Goal: Obtain resource: Download file/media

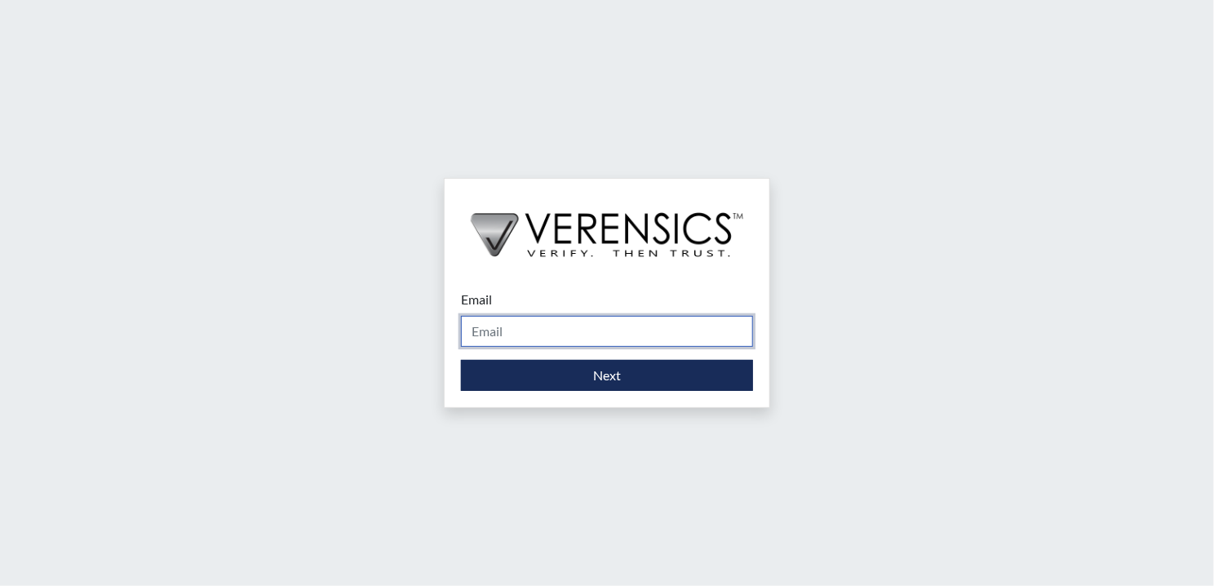
click at [557, 319] on input "Email" at bounding box center [607, 331] width 292 height 31
type input "[DOMAIN_NAME][EMAIL_ADDRESS][DOMAIN_NAME]"
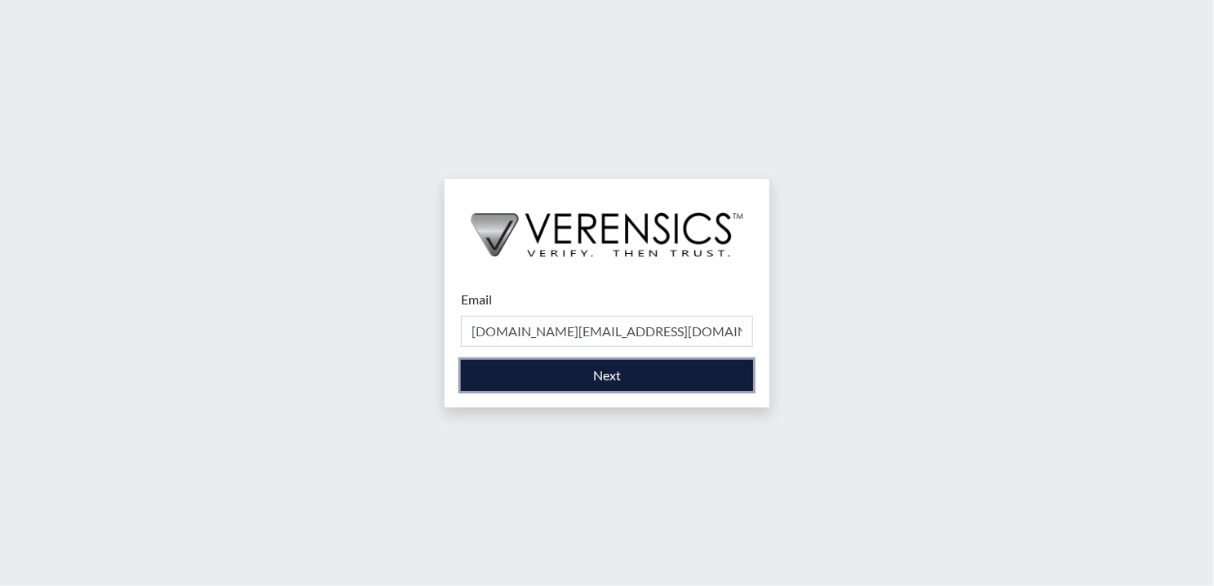
click at [498, 370] on button "Next" at bounding box center [607, 375] width 292 height 31
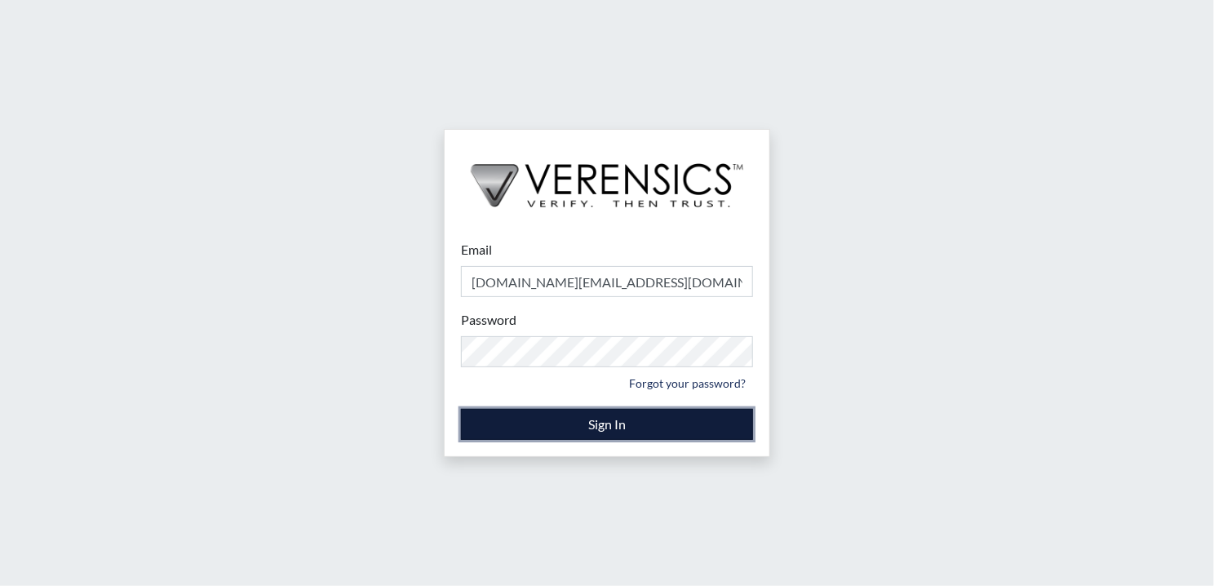
click at [572, 420] on button "Sign In" at bounding box center [607, 424] width 292 height 31
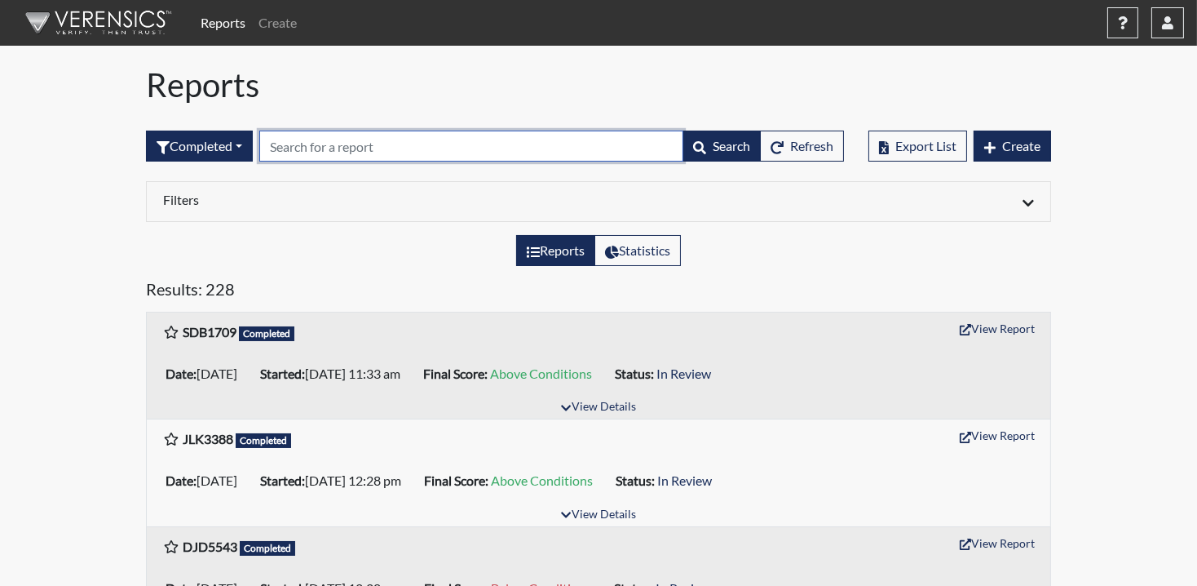
click at [316, 144] on input "text" at bounding box center [471, 146] width 424 height 31
click at [301, 151] on input "text" at bounding box center [471, 146] width 424 height 31
click at [325, 157] on input "text" at bounding box center [471, 146] width 424 height 31
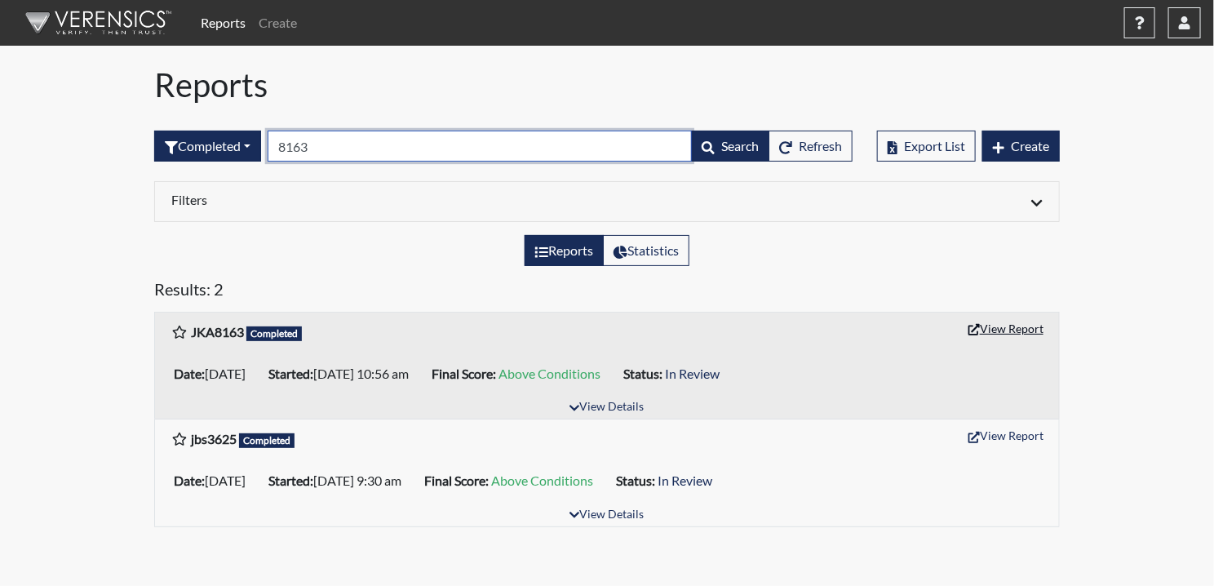
type input "8163"
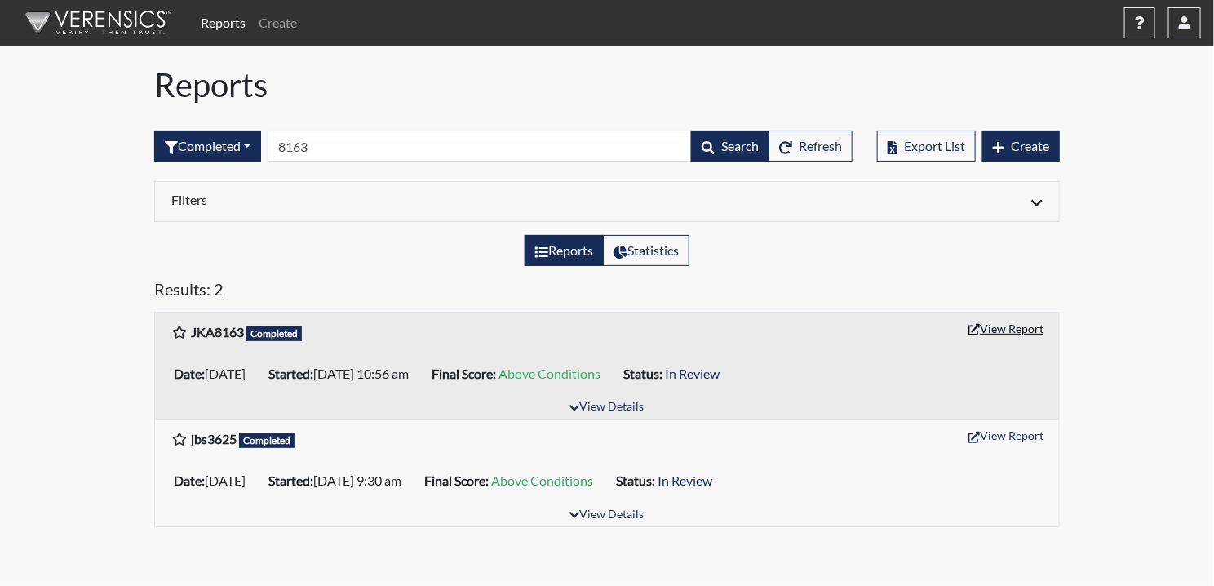
click at [982, 333] on button "View Report" at bounding box center [1006, 328] width 90 height 25
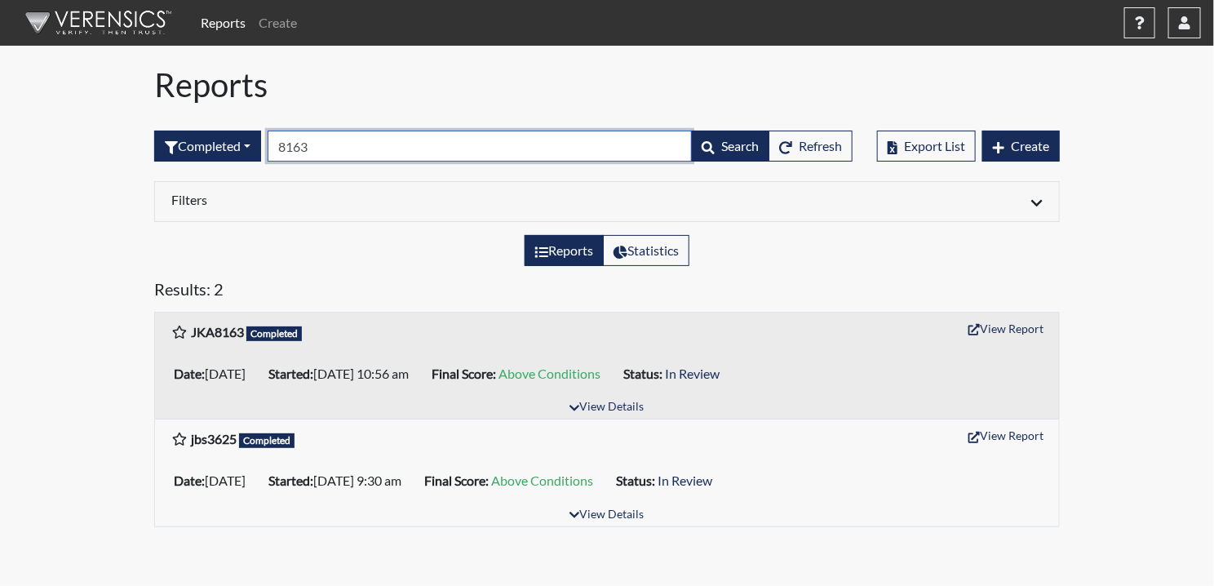
drag, startPoint x: 335, startPoint y: 156, endPoint x: 285, endPoint y: 146, distance: 50.7
click at [285, 146] on input "8163" at bounding box center [480, 146] width 424 height 31
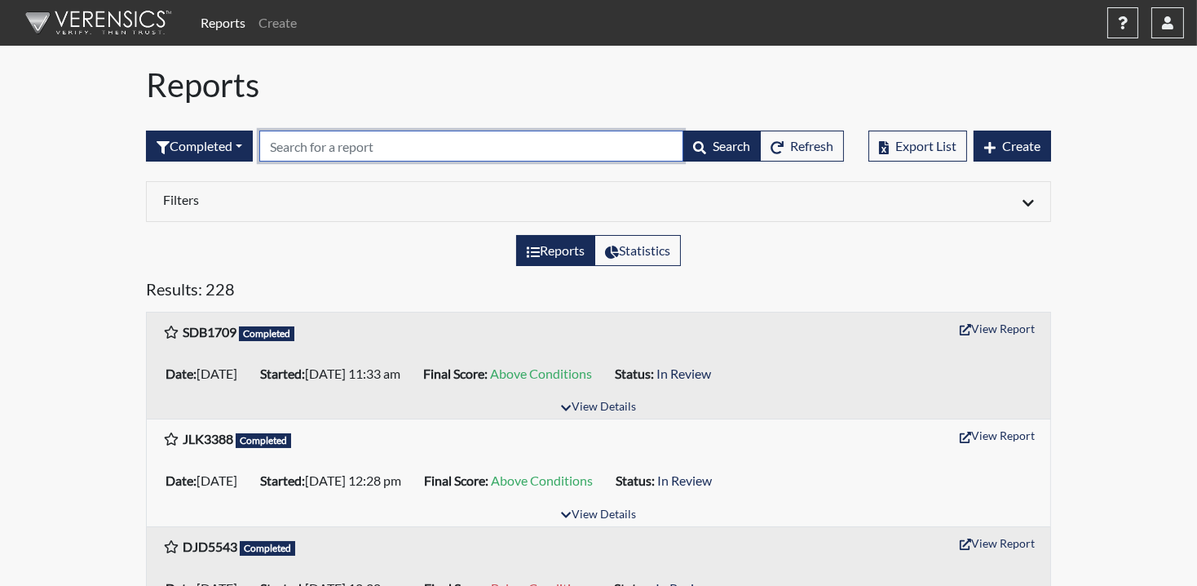
click at [318, 141] on input "text" at bounding box center [471, 146] width 424 height 31
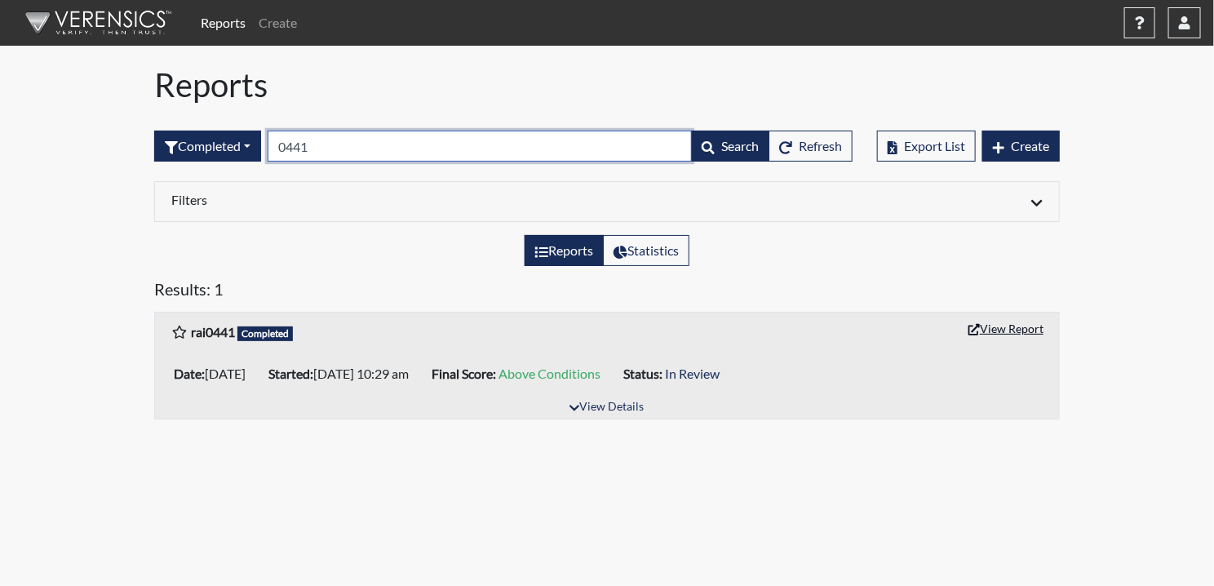
type input "0441"
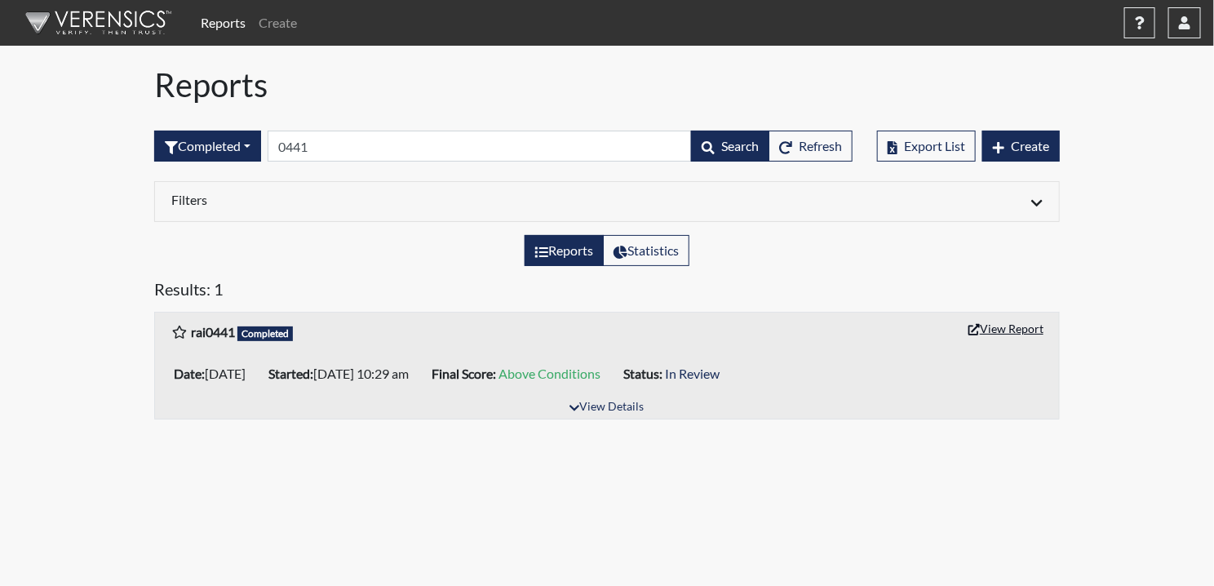
click at [1004, 330] on button "View Report" at bounding box center [1006, 328] width 90 height 25
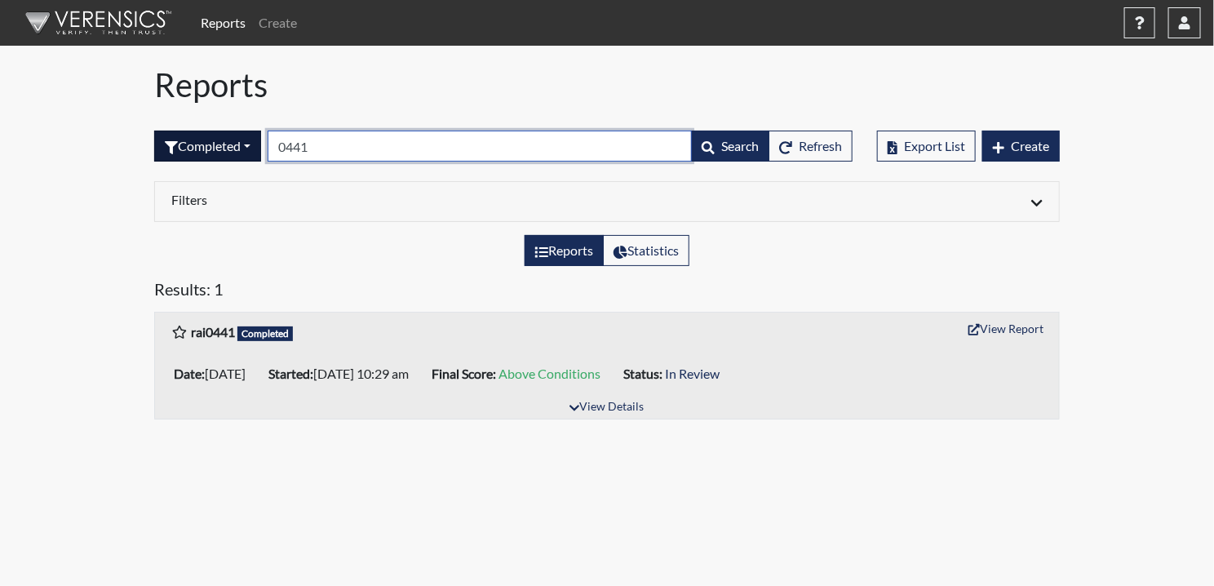
drag, startPoint x: 368, startPoint y: 144, endPoint x: 204, endPoint y: 148, distance: 164.0
click at [205, 148] on form "Completed All Created Sent by email In Progress Declined Completed 0441 Search …" at bounding box center [503, 146] width 698 height 31
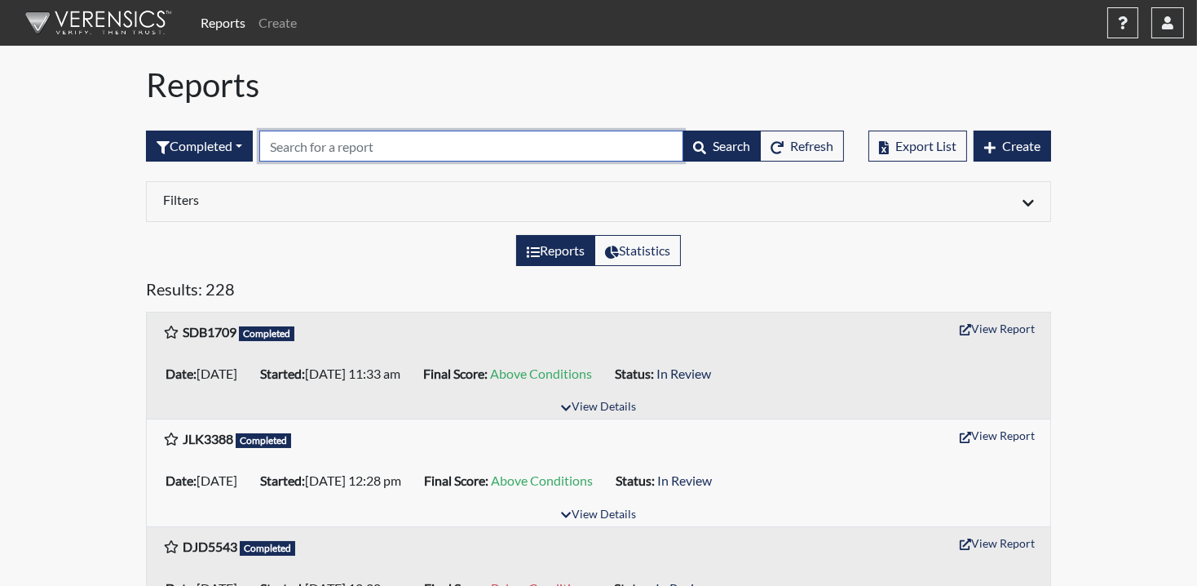
click at [343, 138] on input "text" at bounding box center [471, 146] width 424 height 31
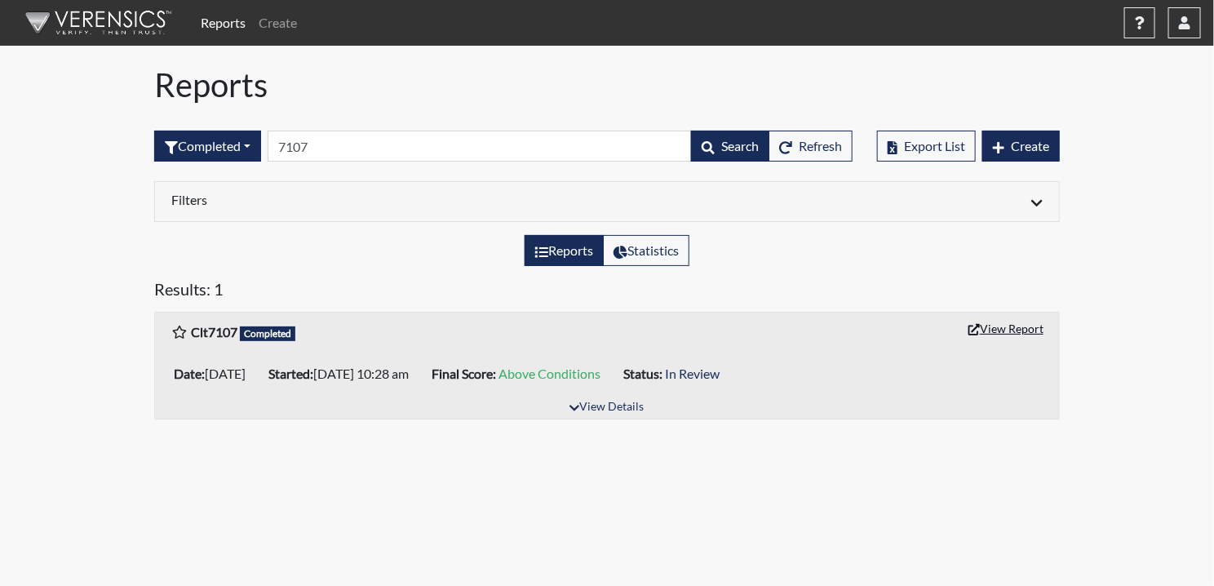
click at [1007, 325] on button "View Report" at bounding box center [1006, 328] width 90 height 25
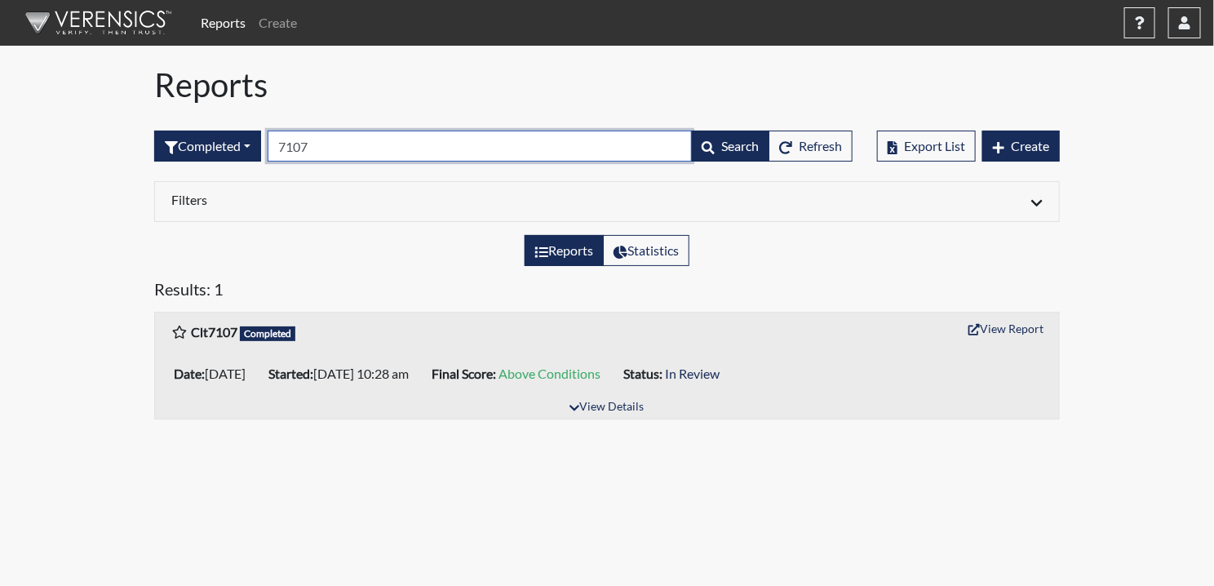
drag, startPoint x: 331, startPoint y: 146, endPoint x: 103, endPoint y: 127, distance: 229.2
click at [103, 127] on div "Reports Create Help Center × Verensics Best Practices How to successfully use t…" at bounding box center [607, 216] width 1214 height 432
type input "\"
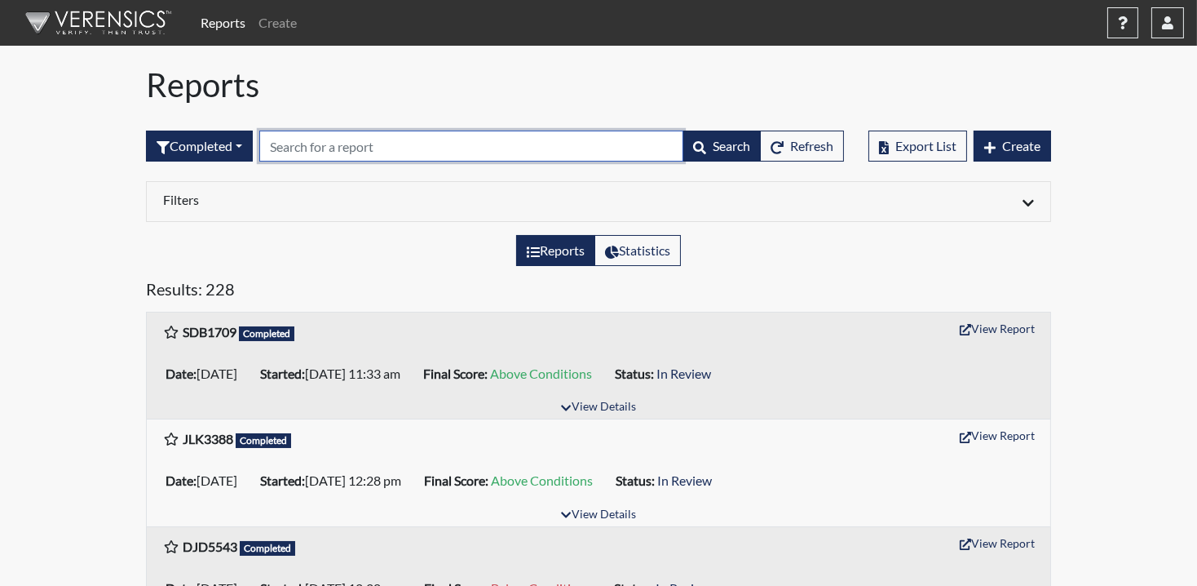
click at [391, 155] on input "text" at bounding box center [471, 146] width 424 height 31
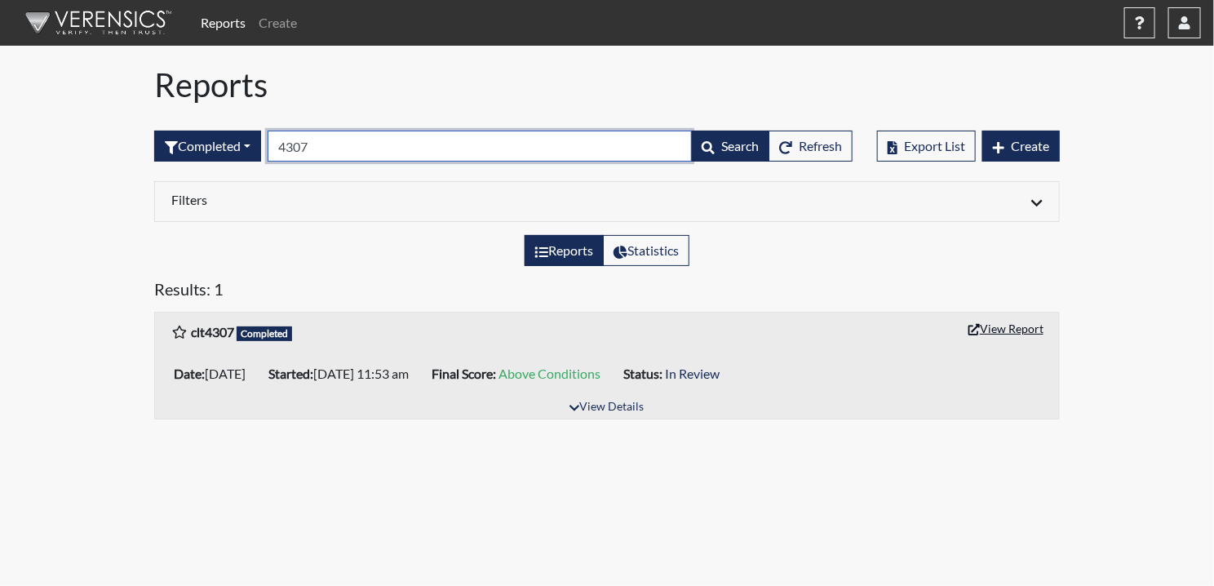
type input "4307"
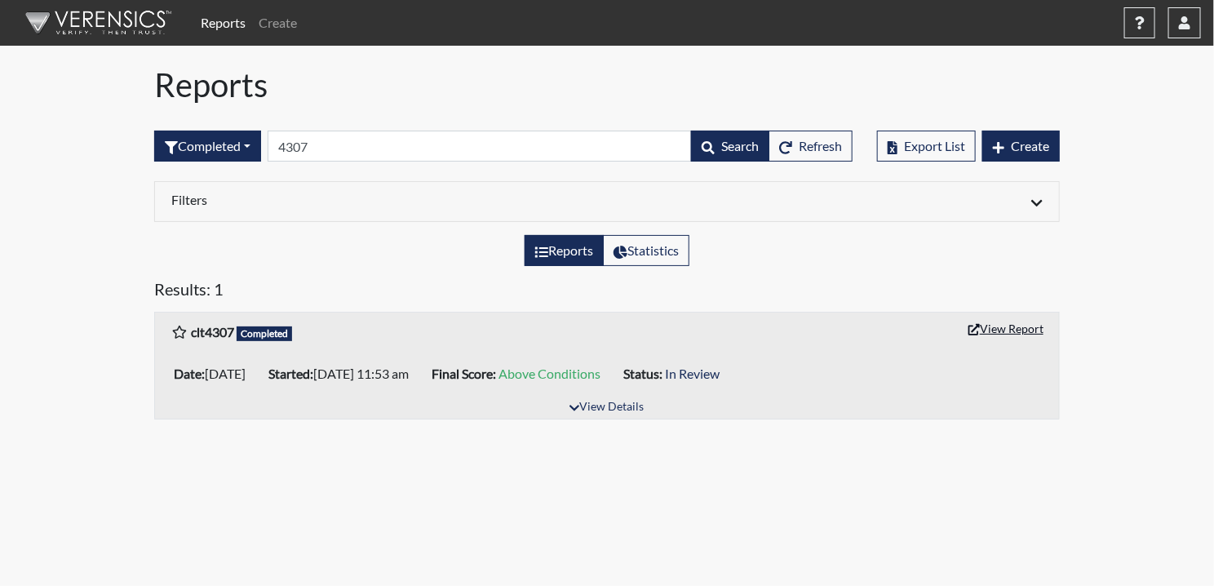
click at [1029, 331] on button "View Report" at bounding box center [1006, 328] width 90 height 25
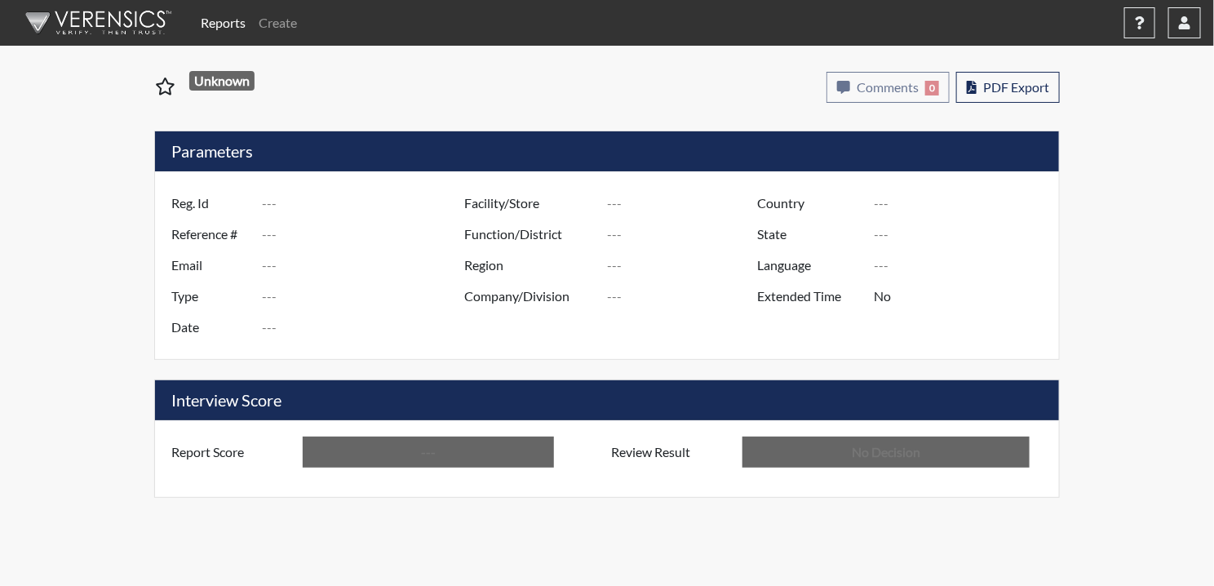
type input "JKA8163"
type input "50817"
type input "---"
type input "Corrections Pre-Employment"
type input "[DATE]"
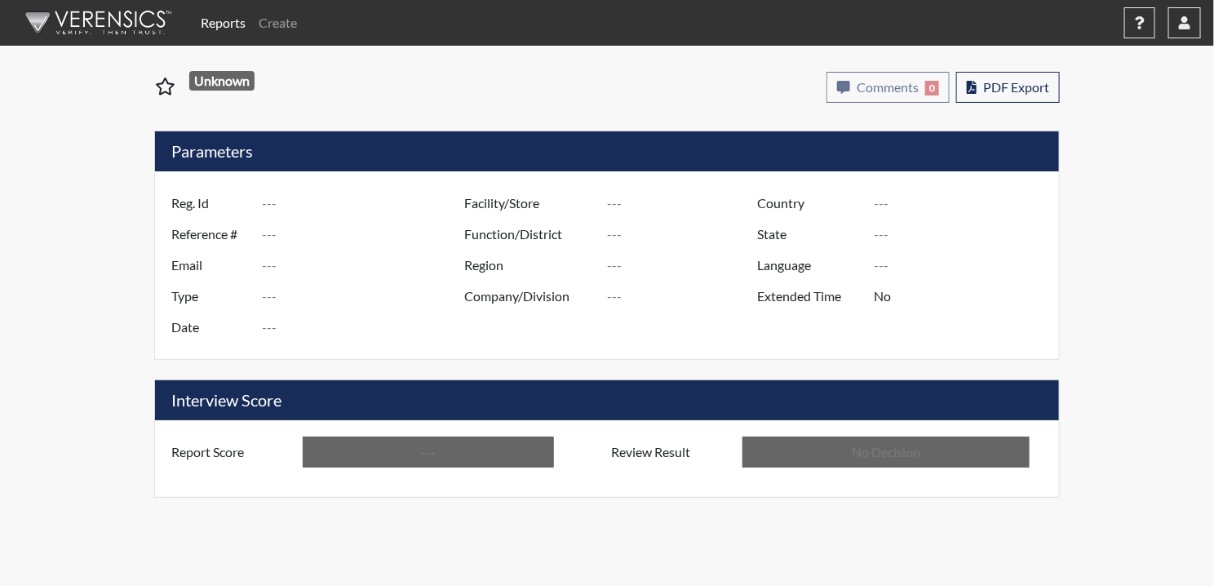
type input "Pulaski SP"
type input "[GEOGRAPHIC_DATA]"
type input "[US_STATE]"
type input "English"
type input "Above Conditions"
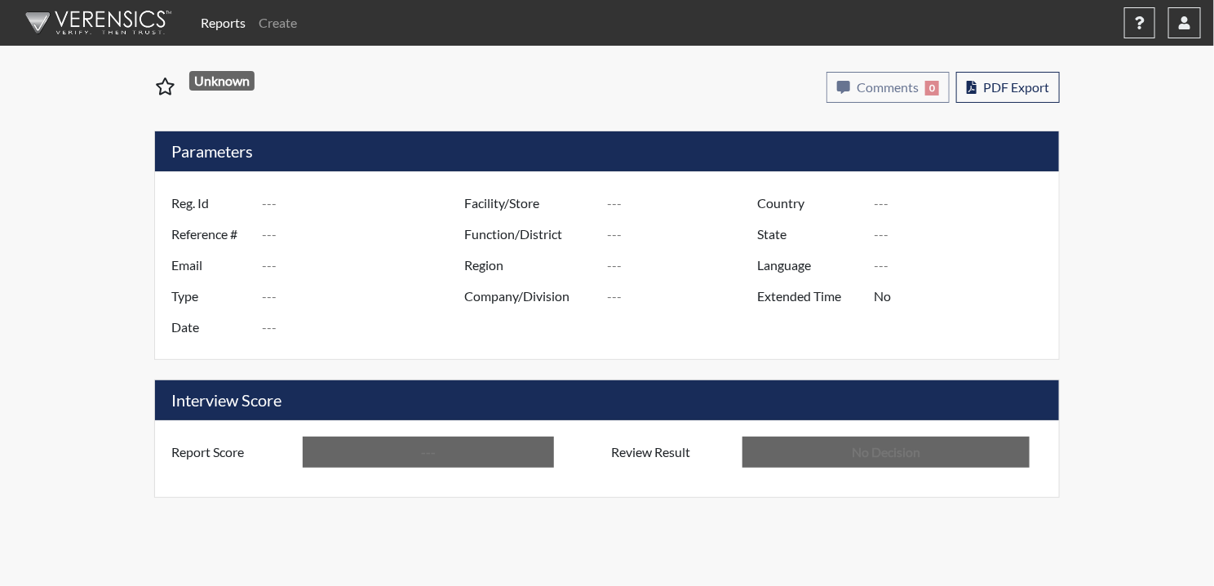
type input "In Review"
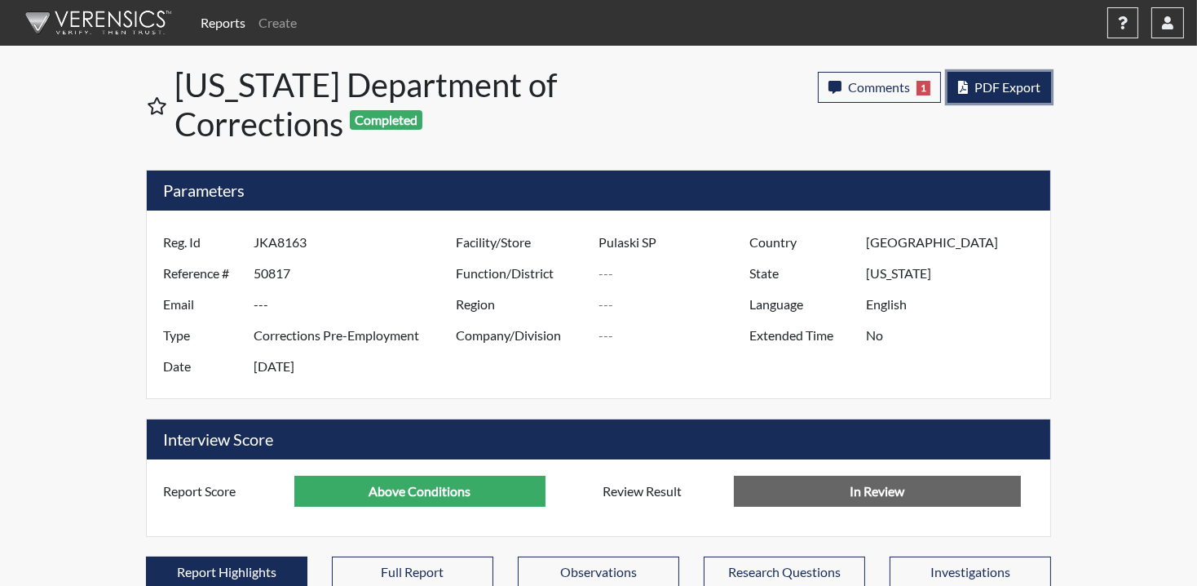
click at [1022, 82] on span "PDF Export" at bounding box center [1008, 86] width 66 height 15
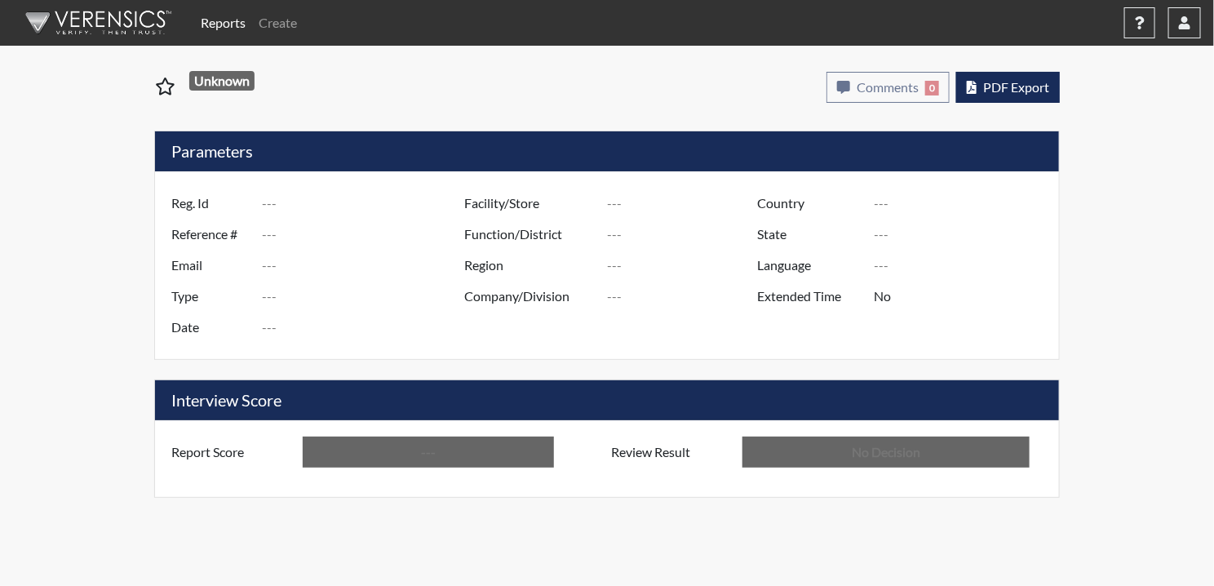
type input "rai0441"
type input "50813"
type input "---"
type input "Corrections Pre-Employment"
type input "[DATE]"
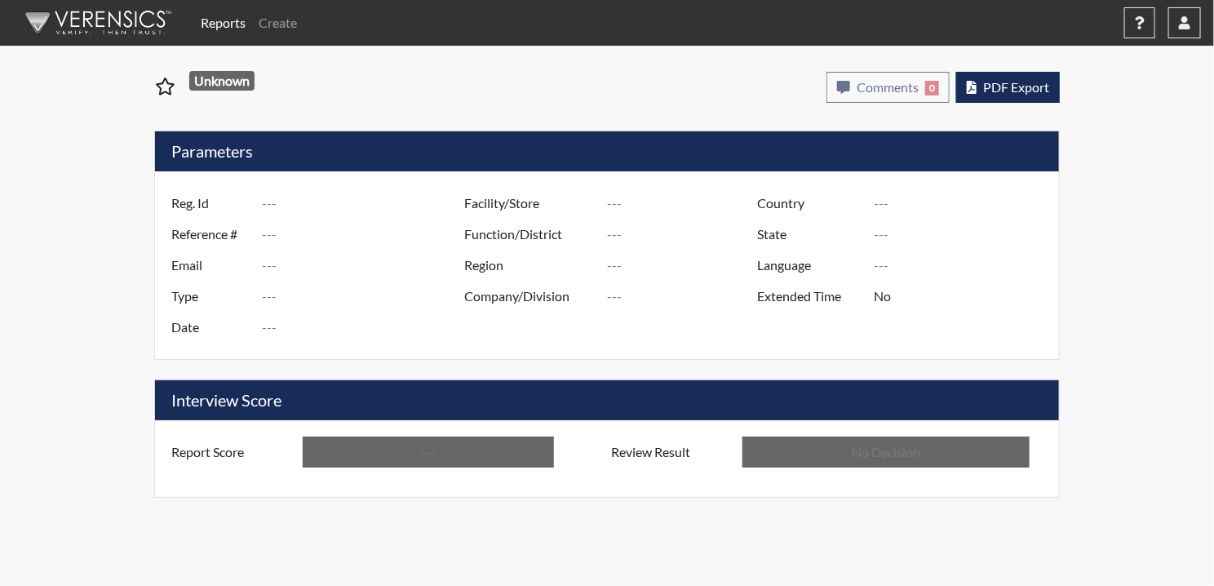
type input "Pulaski SP"
type input "[GEOGRAPHIC_DATA]"
type input "[US_STATE]"
type input "English"
type input "Above Conditions"
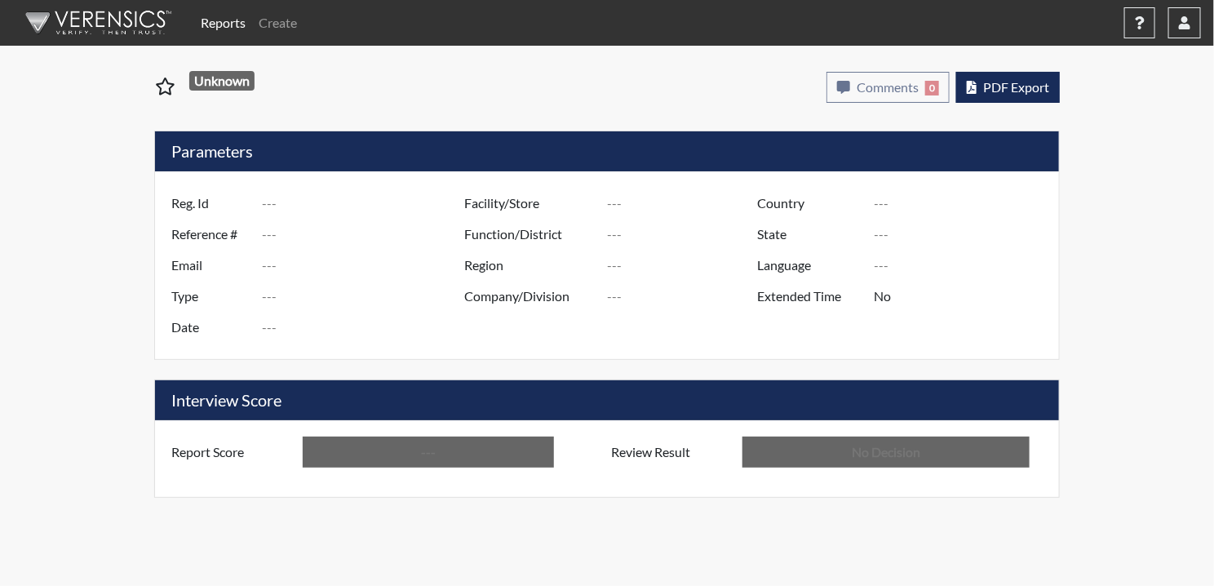
type input "In Review"
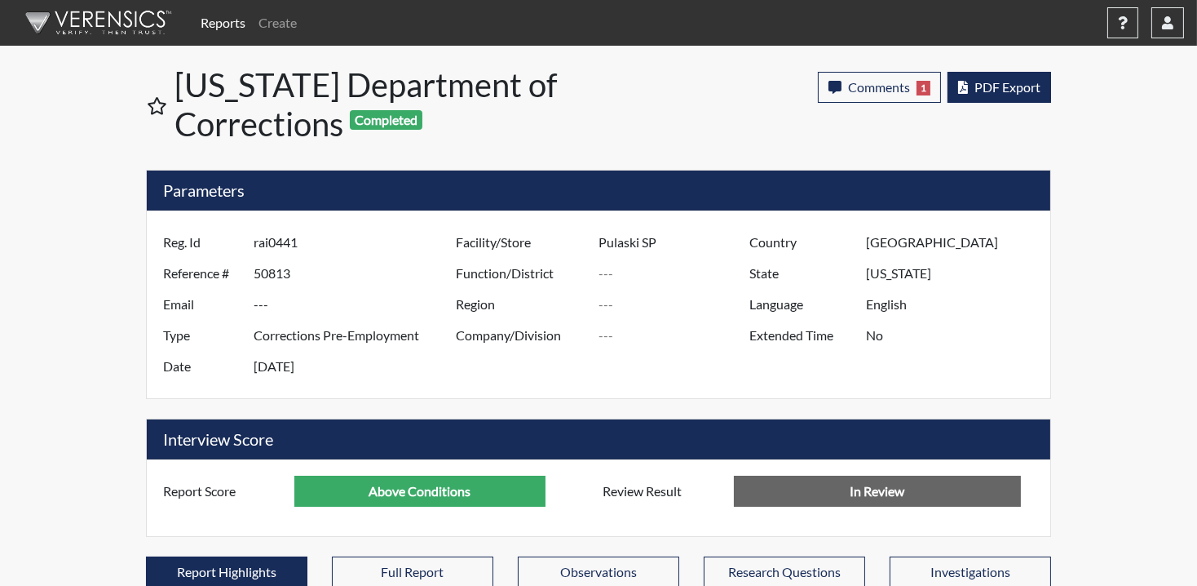
scroll to position [271, 678]
click at [992, 86] on span "PDF Export" at bounding box center [1008, 86] width 66 height 15
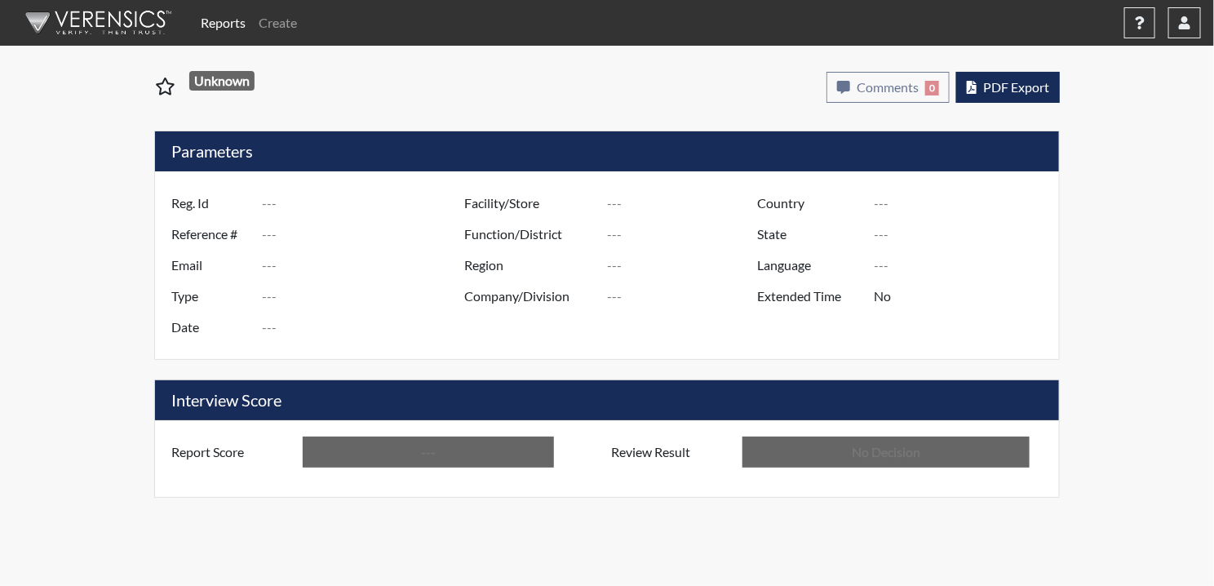
type input "Clt7107"
type input "50812"
type input "---"
type input "Corrections Pre-Employment"
type input "[DATE]"
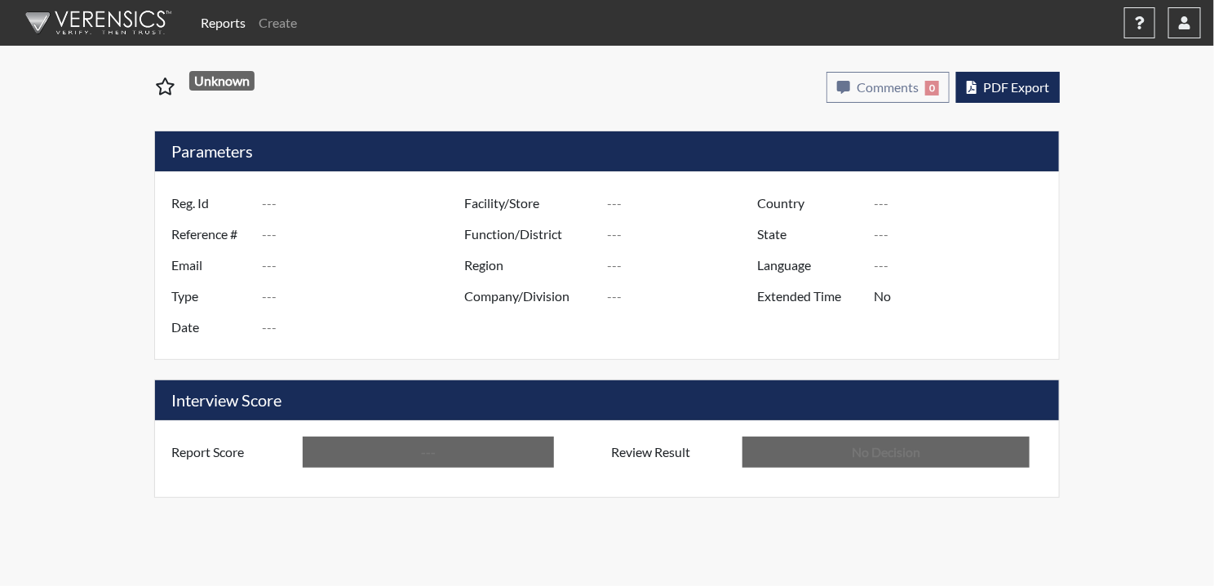
type input "Pulaski SP"
type input "[GEOGRAPHIC_DATA]"
type input "[US_STATE]"
type input "English"
type input "Above Conditions"
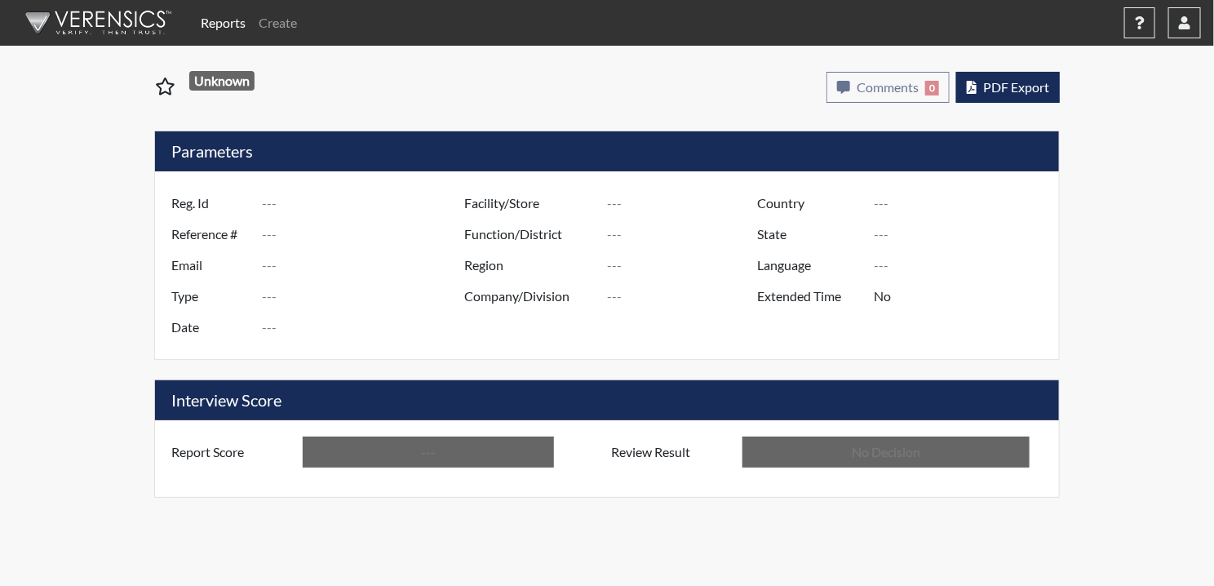
type input "In Review"
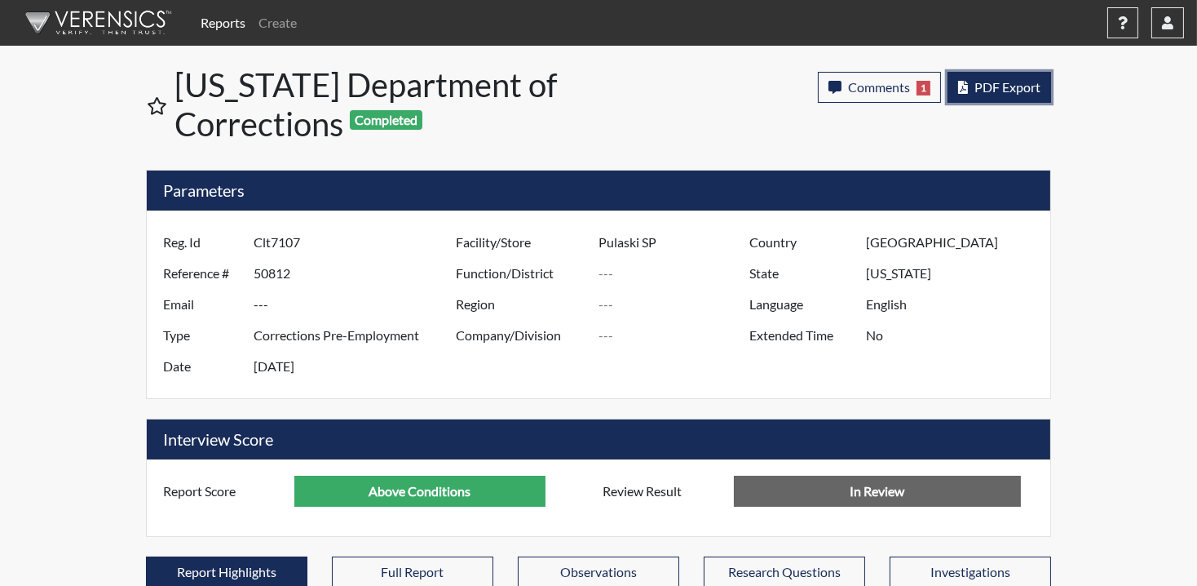
click at [1003, 92] on span "PDF Export" at bounding box center [1008, 86] width 66 height 15
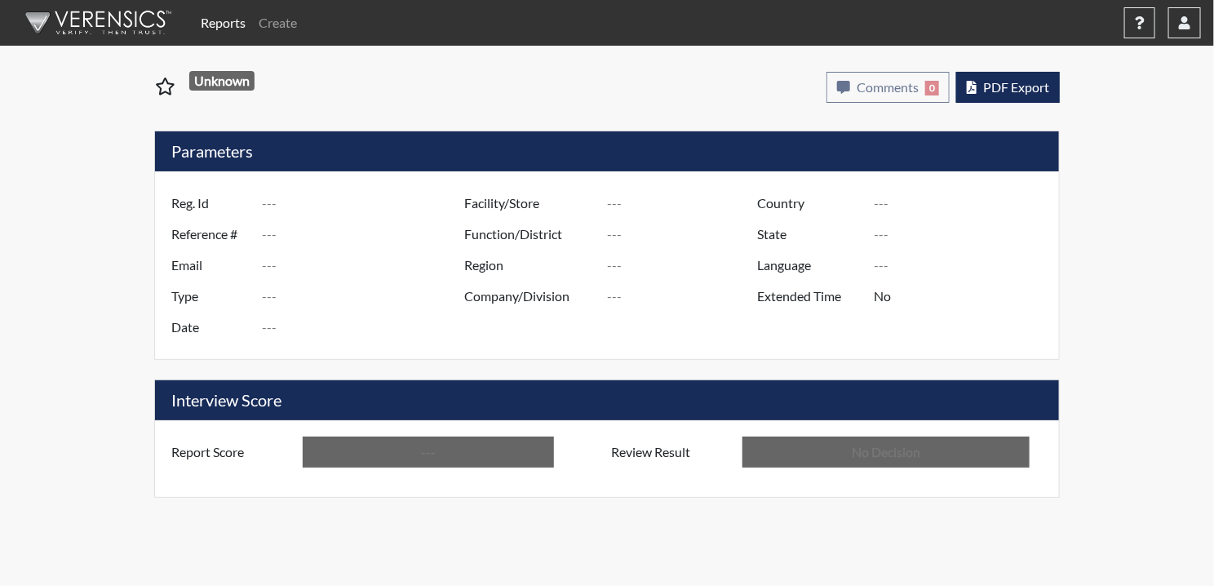
type input "clt4307"
type input "50820"
type input "---"
type input "Corrections Pre-Employment"
type input "[DATE]"
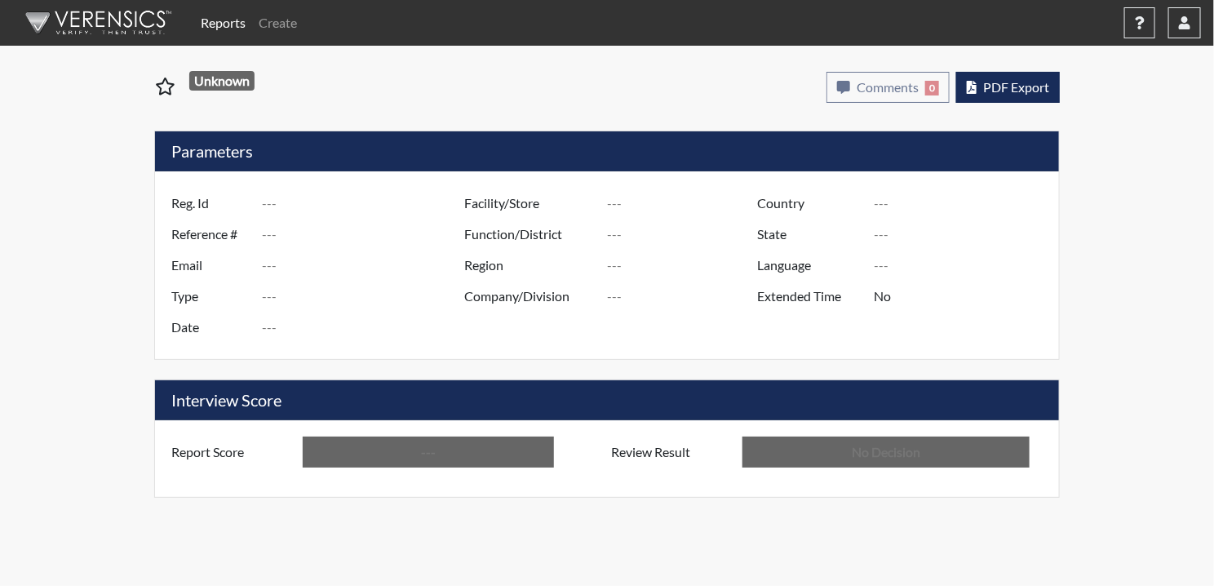
type input "Pulaski SP"
type input "[GEOGRAPHIC_DATA]"
type input "[US_STATE]"
type input "English"
type input "Above Conditions"
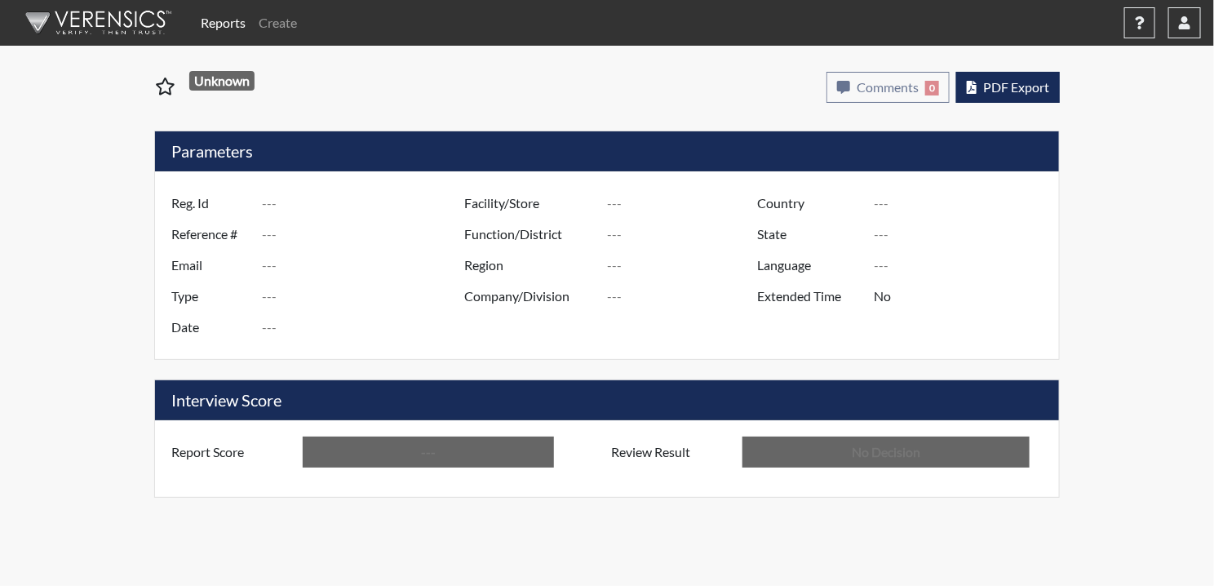
type input "In Review"
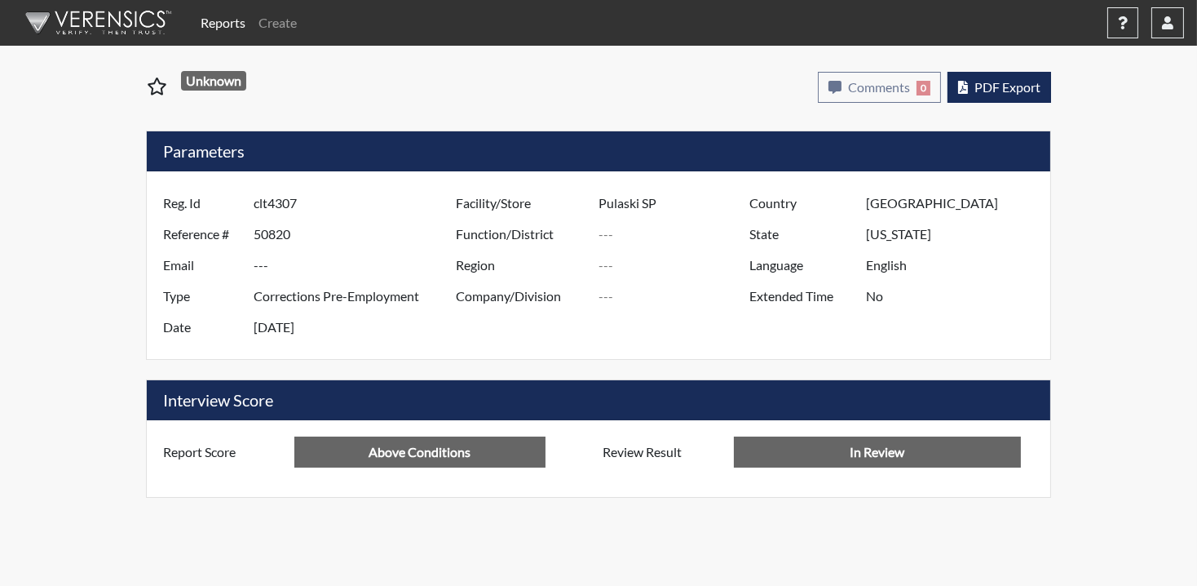
click at [1051, 87] on div "Comments 0 report Comments × Add Comment: Save Comment Close PDF Export" at bounding box center [838, 88] width 451 height 46
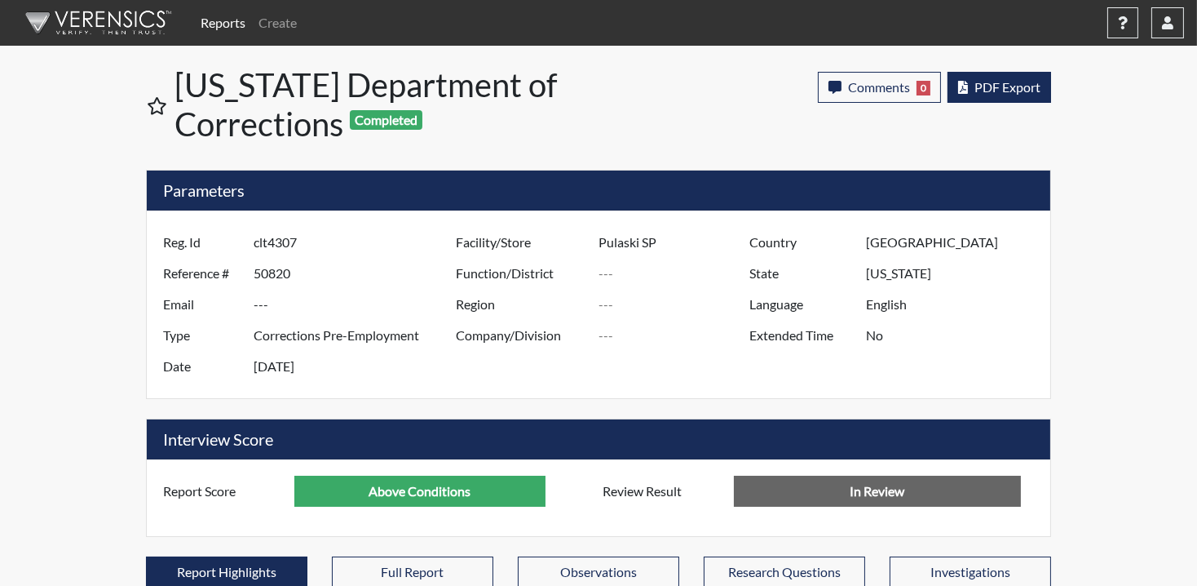
scroll to position [271, 678]
click at [1004, 93] on span "PDF Export" at bounding box center [1008, 86] width 66 height 15
